Goal: Navigation & Orientation: Find specific page/section

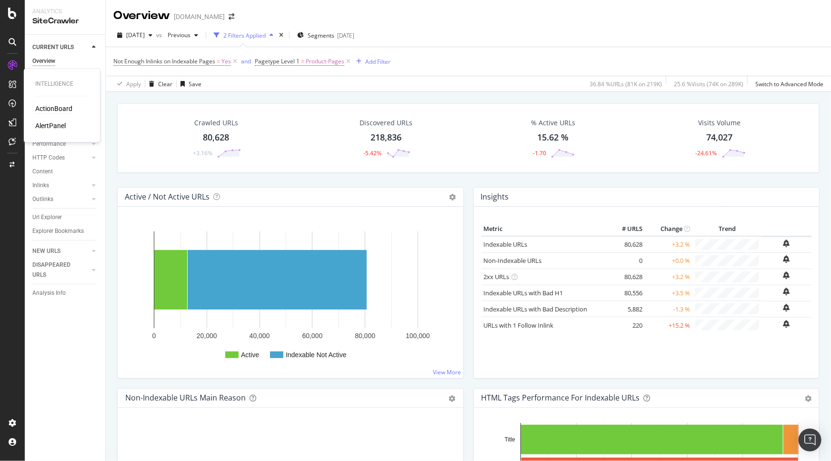
click at [60, 105] on div "ActionBoard" at bounding box center [53, 109] width 37 height 10
